Goal: Task Accomplishment & Management: Use online tool/utility

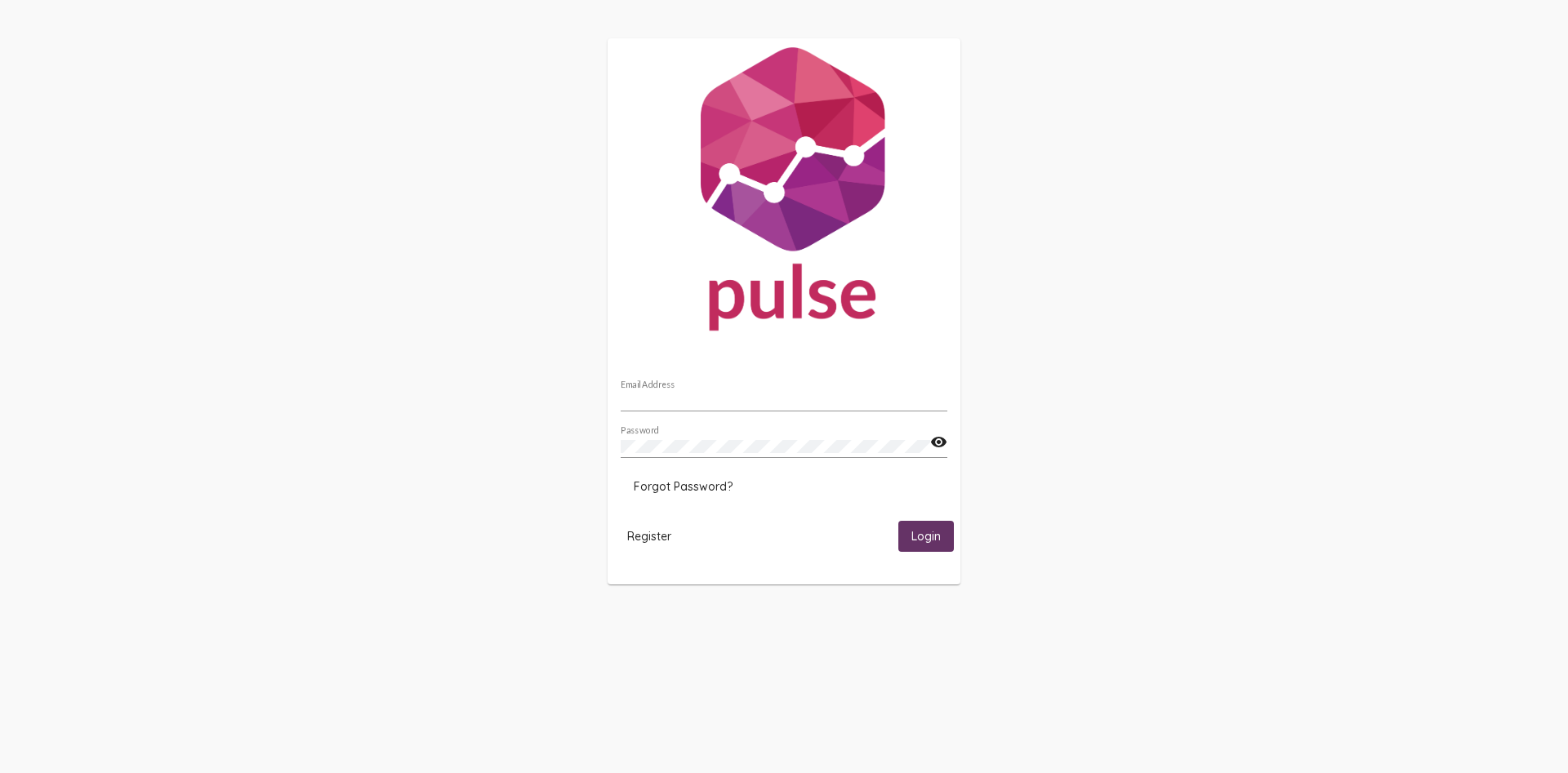
type input "[EMAIL_ADDRESS][DOMAIN_NAME]"
drag, startPoint x: 918, startPoint y: 524, endPoint x: 928, endPoint y: 524, distance: 10.0
click at [919, 524] on button "Login" at bounding box center [926, 536] width 56 height 30
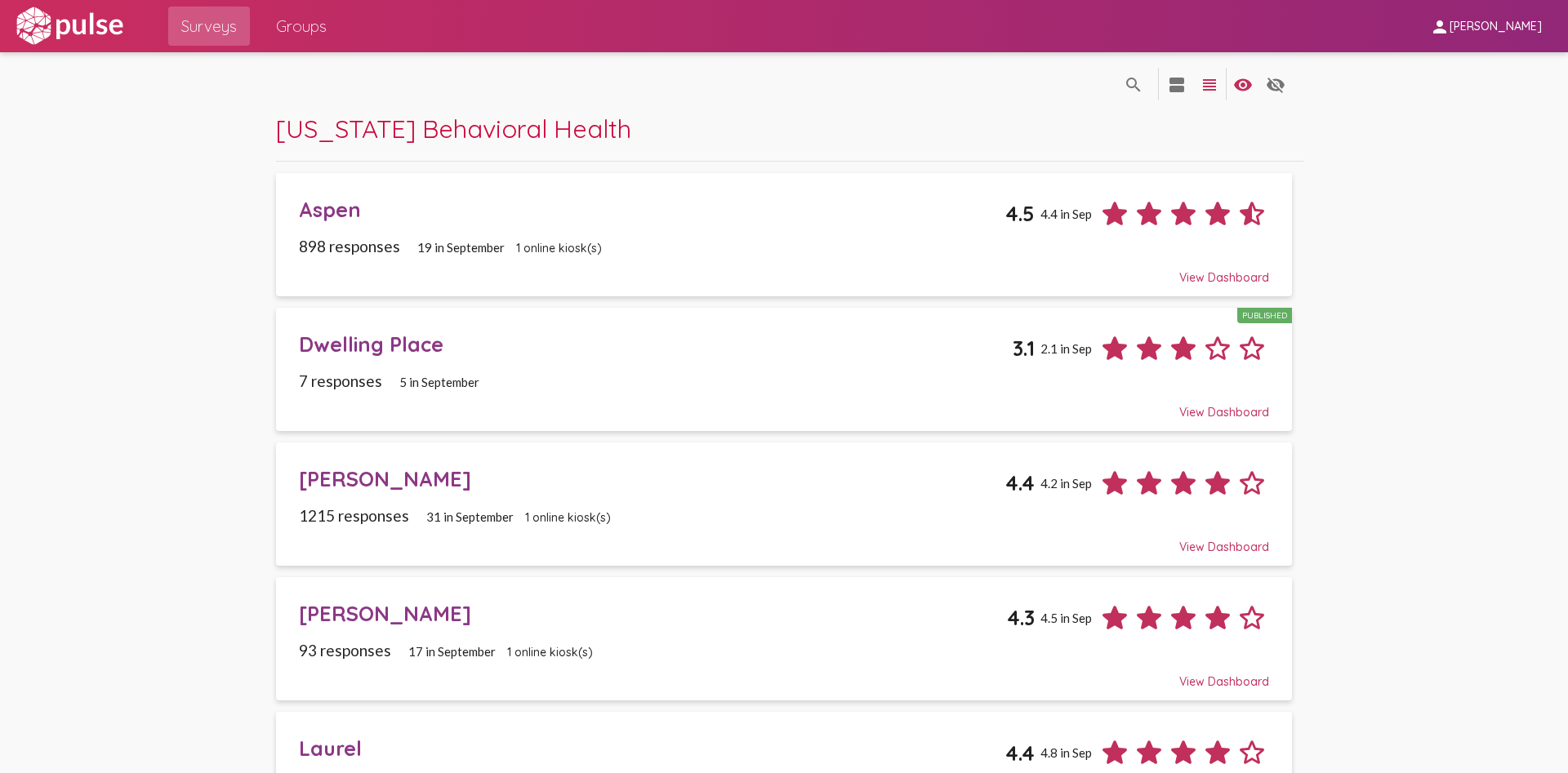
click at [346, 210] on div "Aspen" at bounding box center [651, 210] width 705 height 25
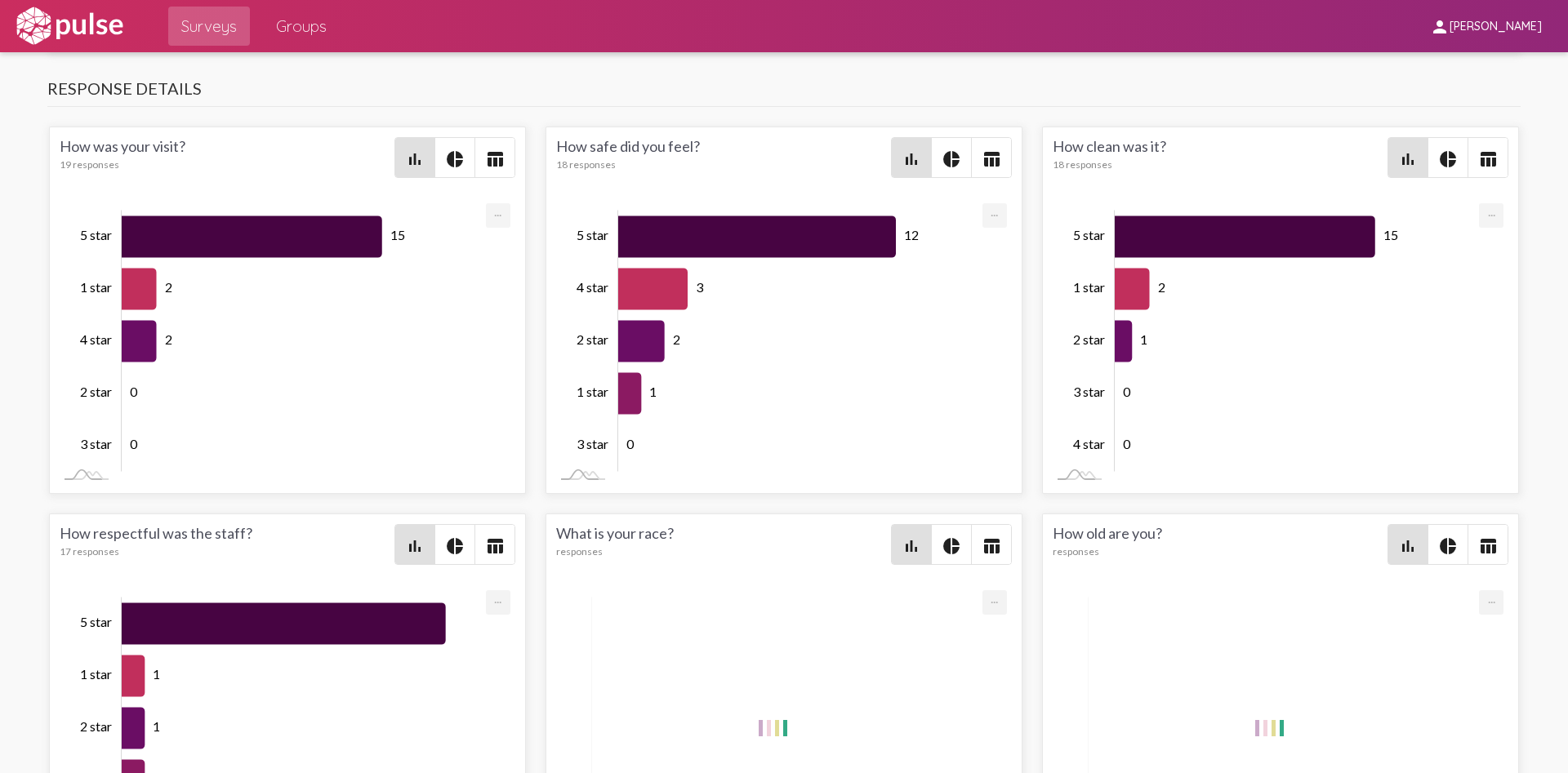
scroll to position [2449, 0]
